Goal: Information Seeking & Learning: Check status

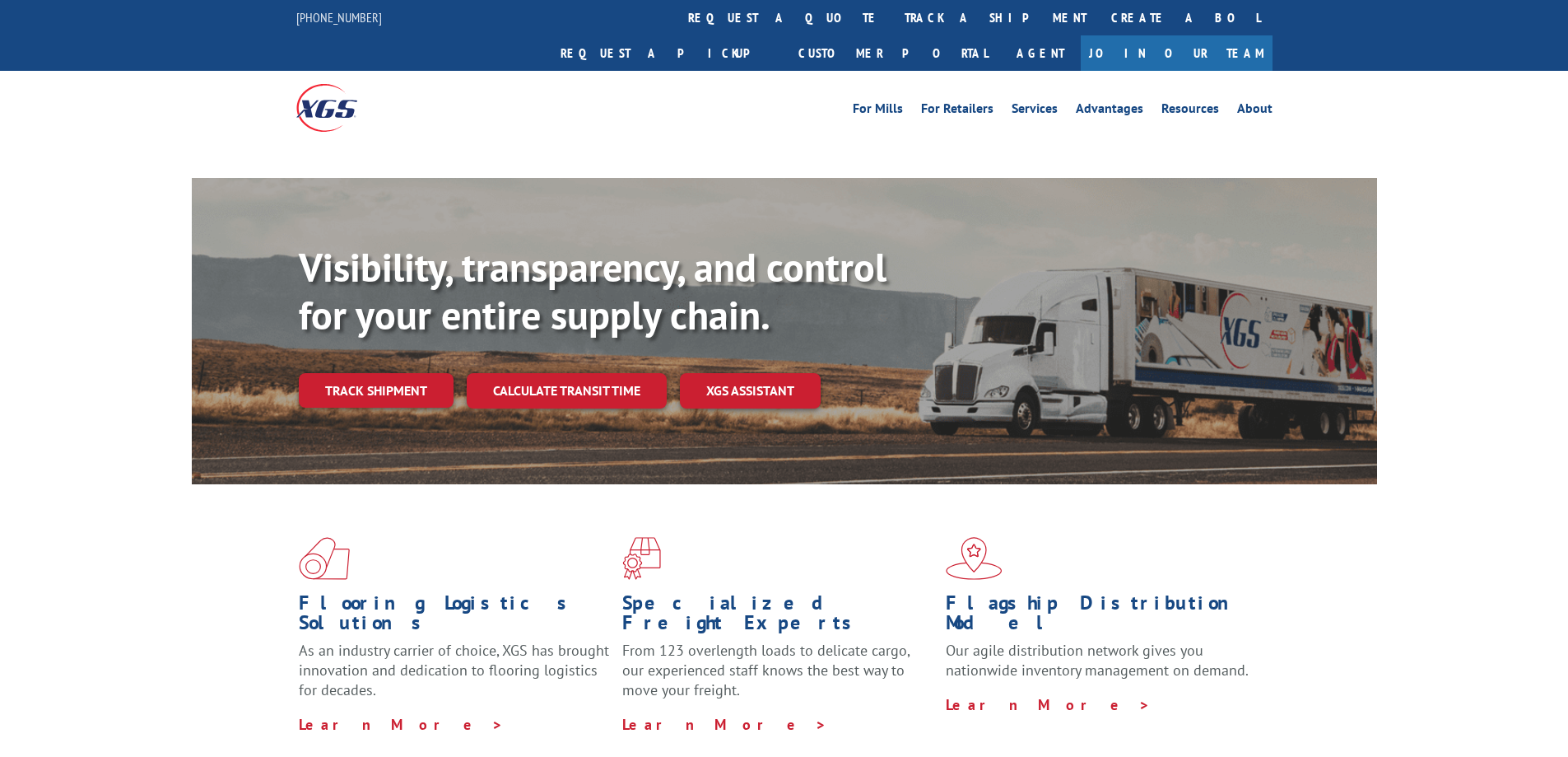
click at [892, 11] on link "track a shipment" at bounding box center [995, 18] width 207 height 35
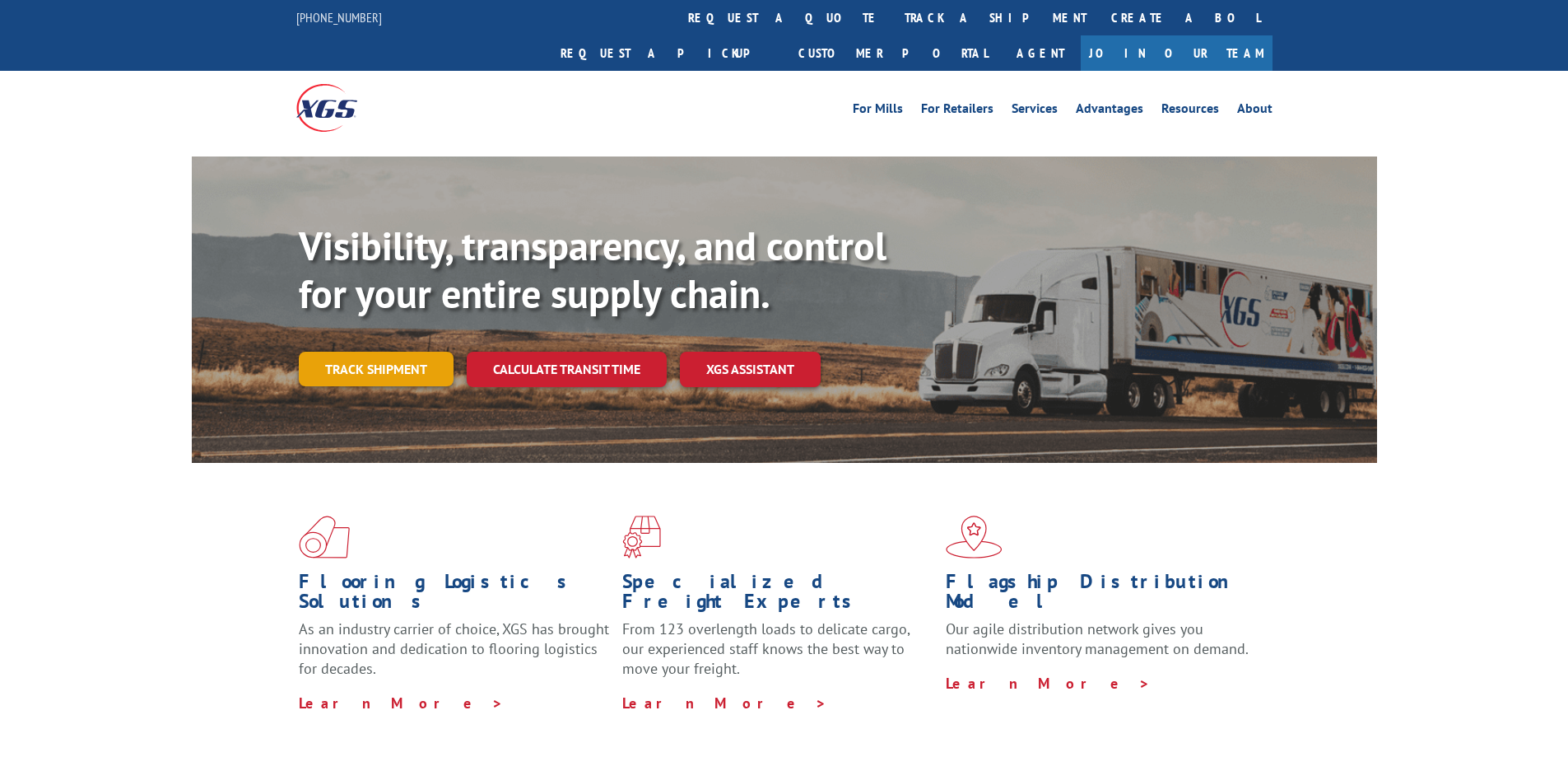
click at [360, 352] on link "Track shipment" at bounding box center [376, 369] width 155 height 34
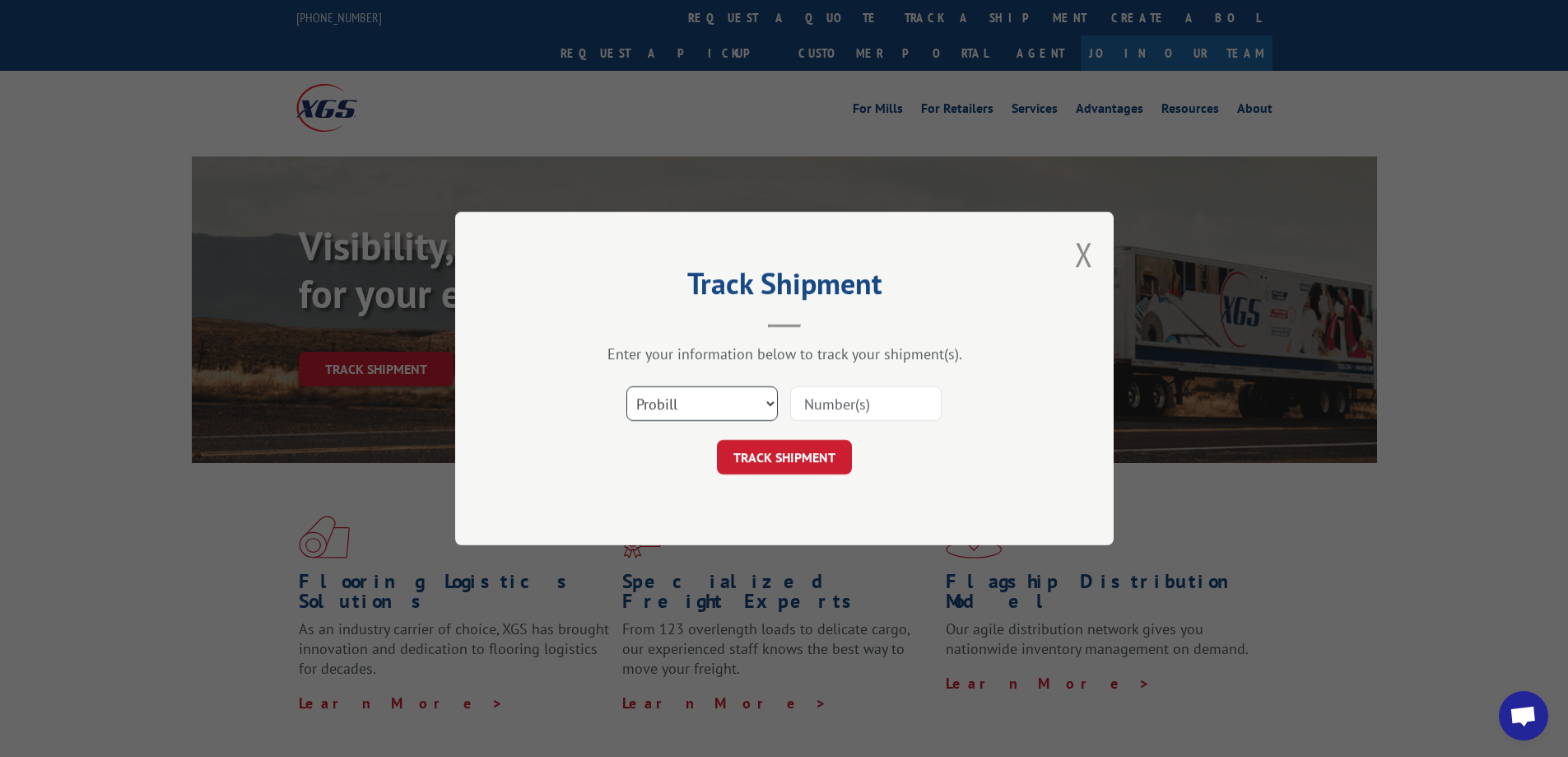
click at [721, 396] on select "Select category... Probill BOL PO" at bounding box center [702, 403] width 151 height 34
select select "bol"
click at [627, 386] on select "Select category... Probill BOL PO" at bounding box center [702, 403] width 151 height 34
click at [865, 406] on input at bounding box center [866, 403] width 151 height 34
paste input "7042846"
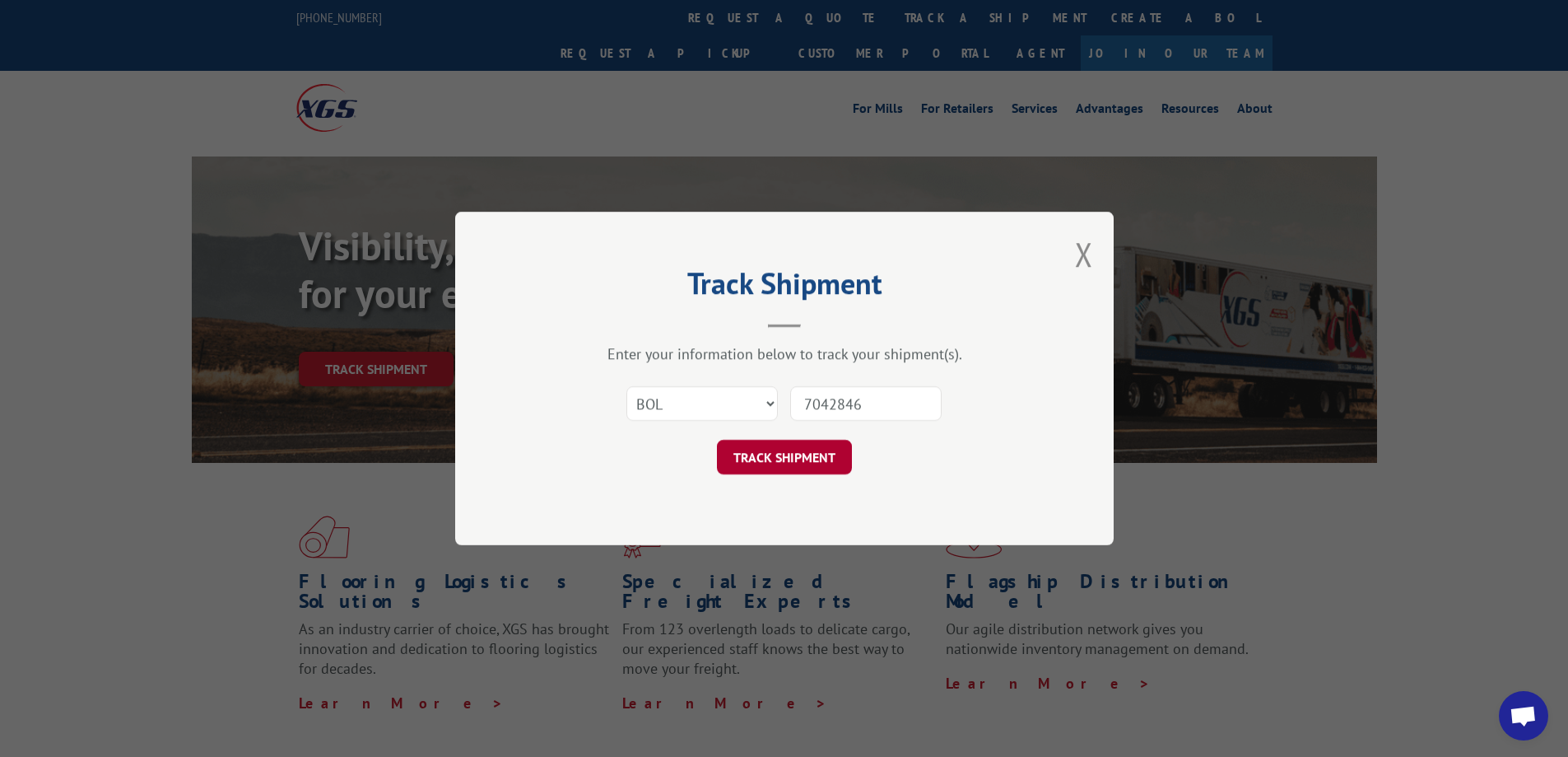
type input "7042846"
click at [806, 459] on button "TRACK SHIPMENT" at bounding box center [784, 456] width 135 height 34
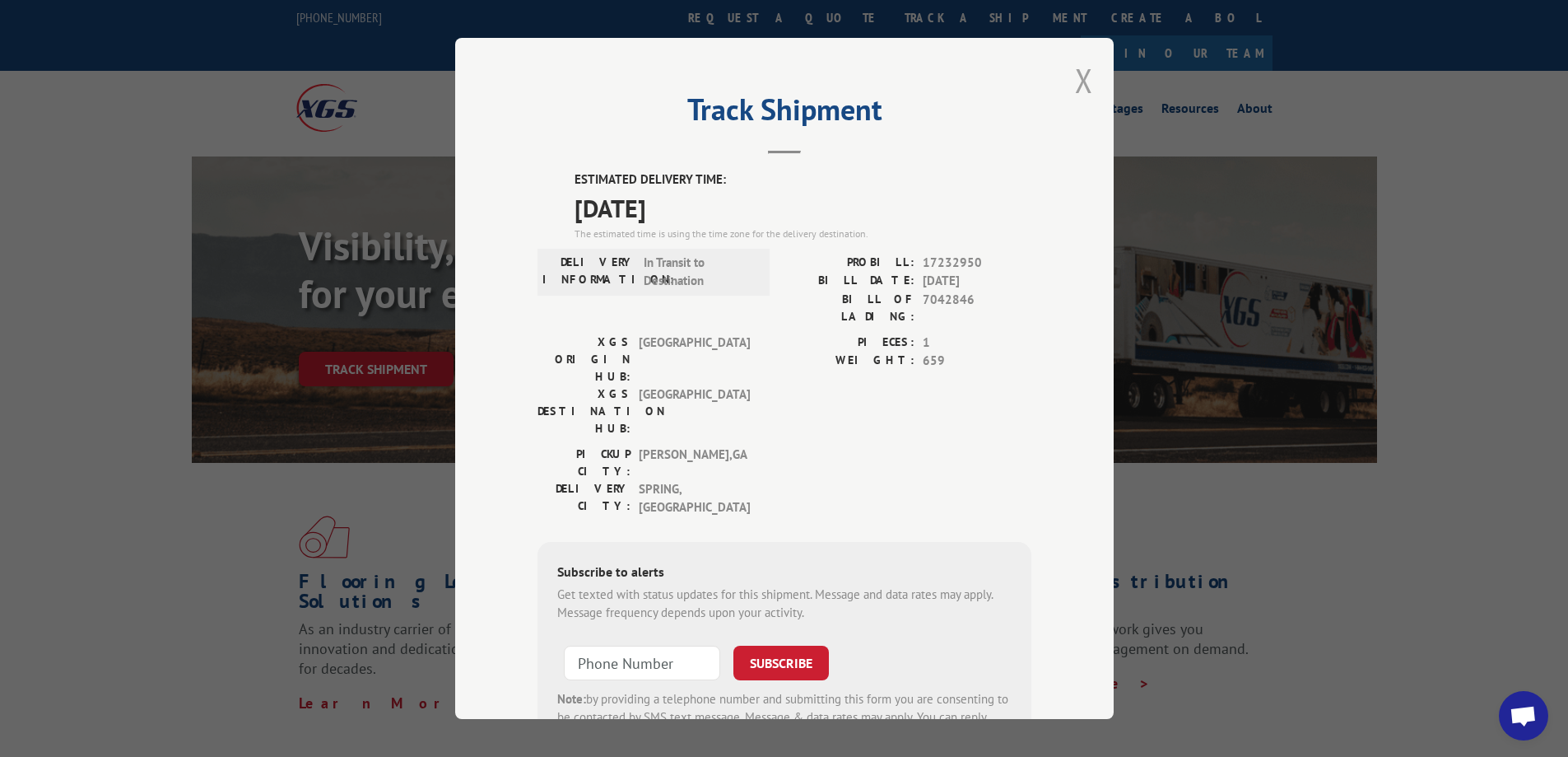
click at [1075, 94] on button "Close modal" at bounding box center [1084, 81] width 18 height 44
